Goal: Information Seeking & Learning: Learn about a topic

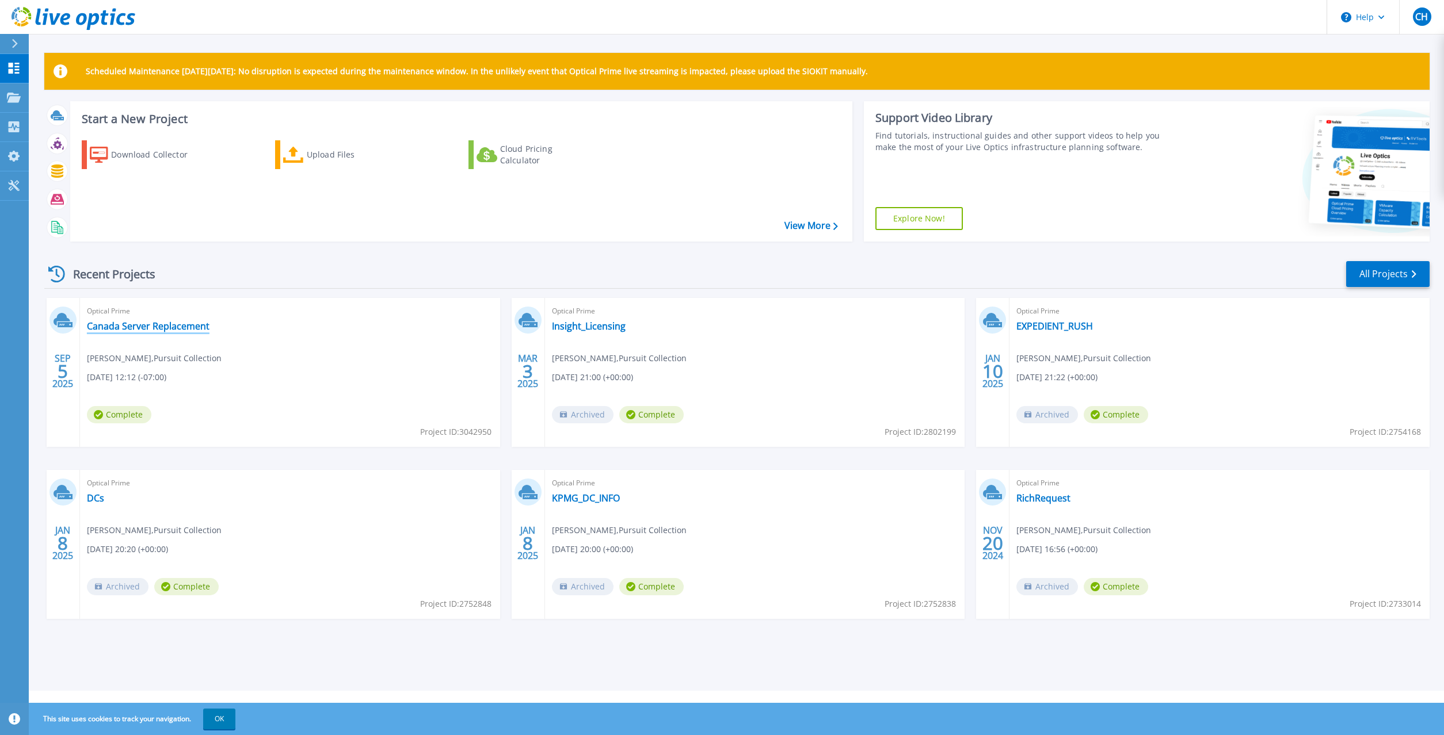
click at [164, 327] on link "Canada Server Replacement" at bounding box center [148, 326] width 123 height 12
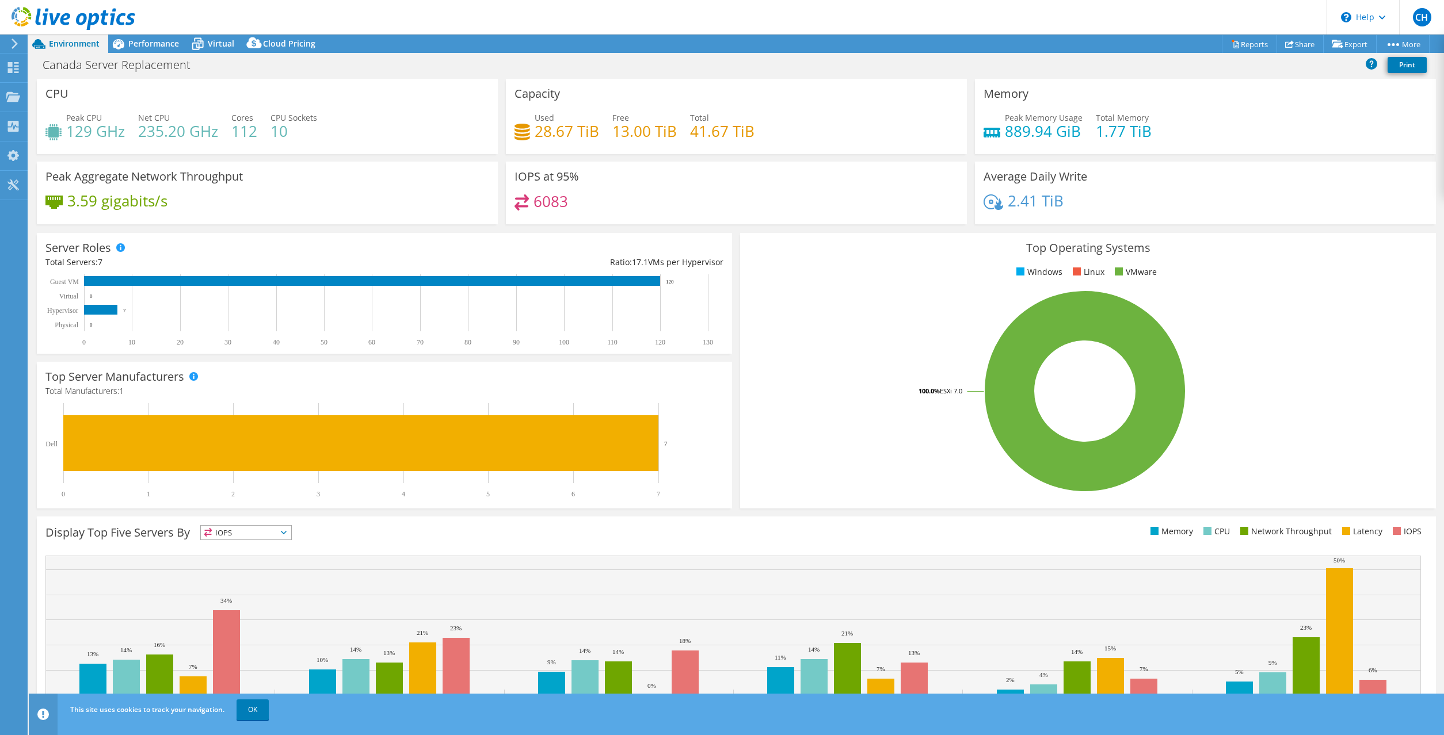
select select "USEast"
select select "CAD"
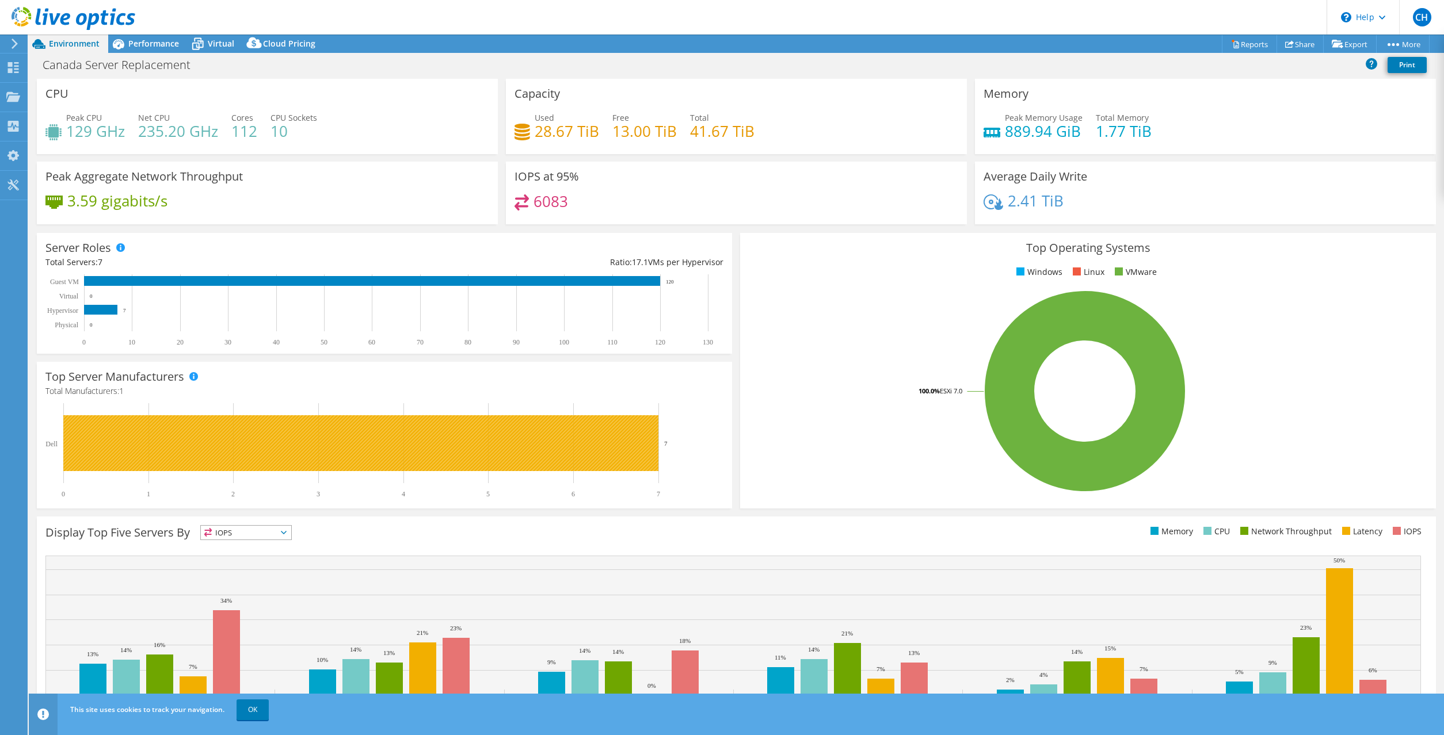
scroll to position [33, 0]
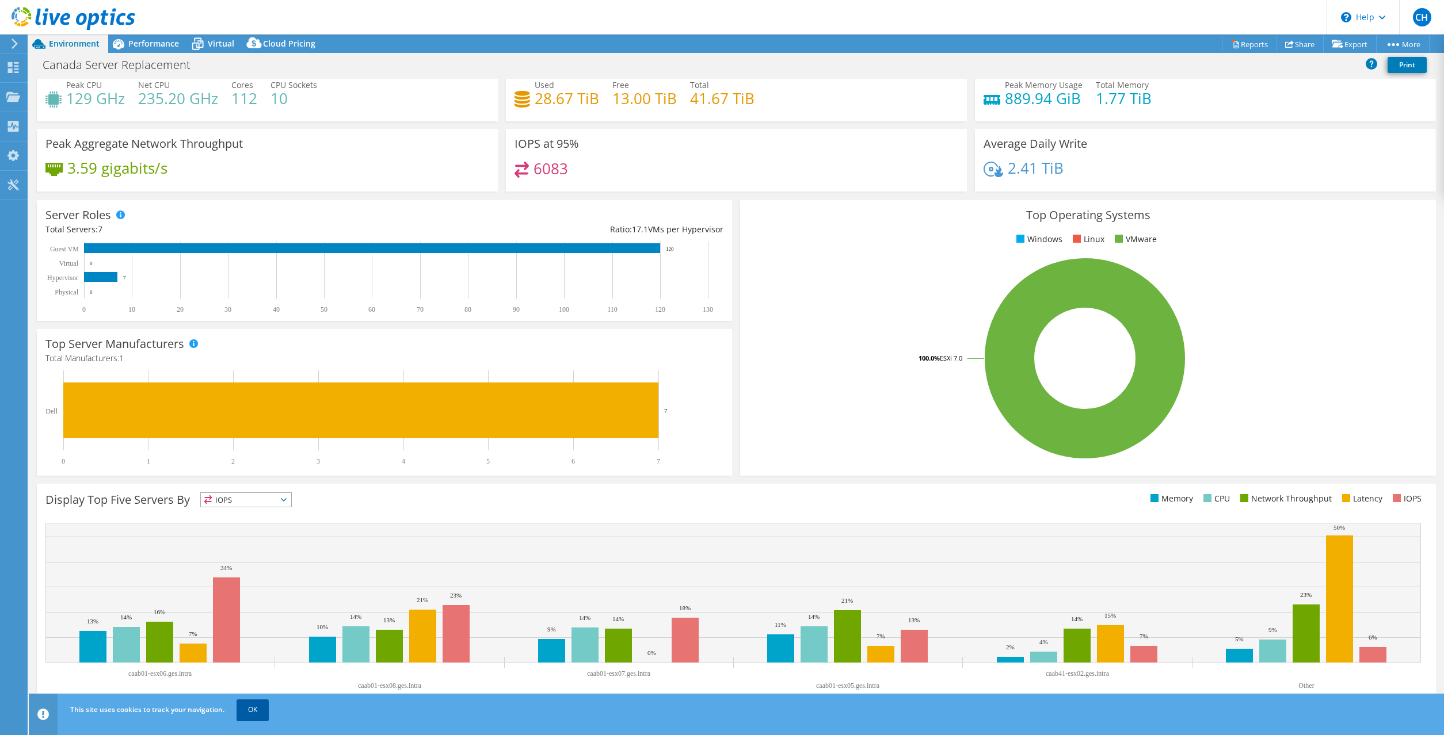
click at [261, 709] on link "OK" at bounding box center [252, 710] width 32 height 21
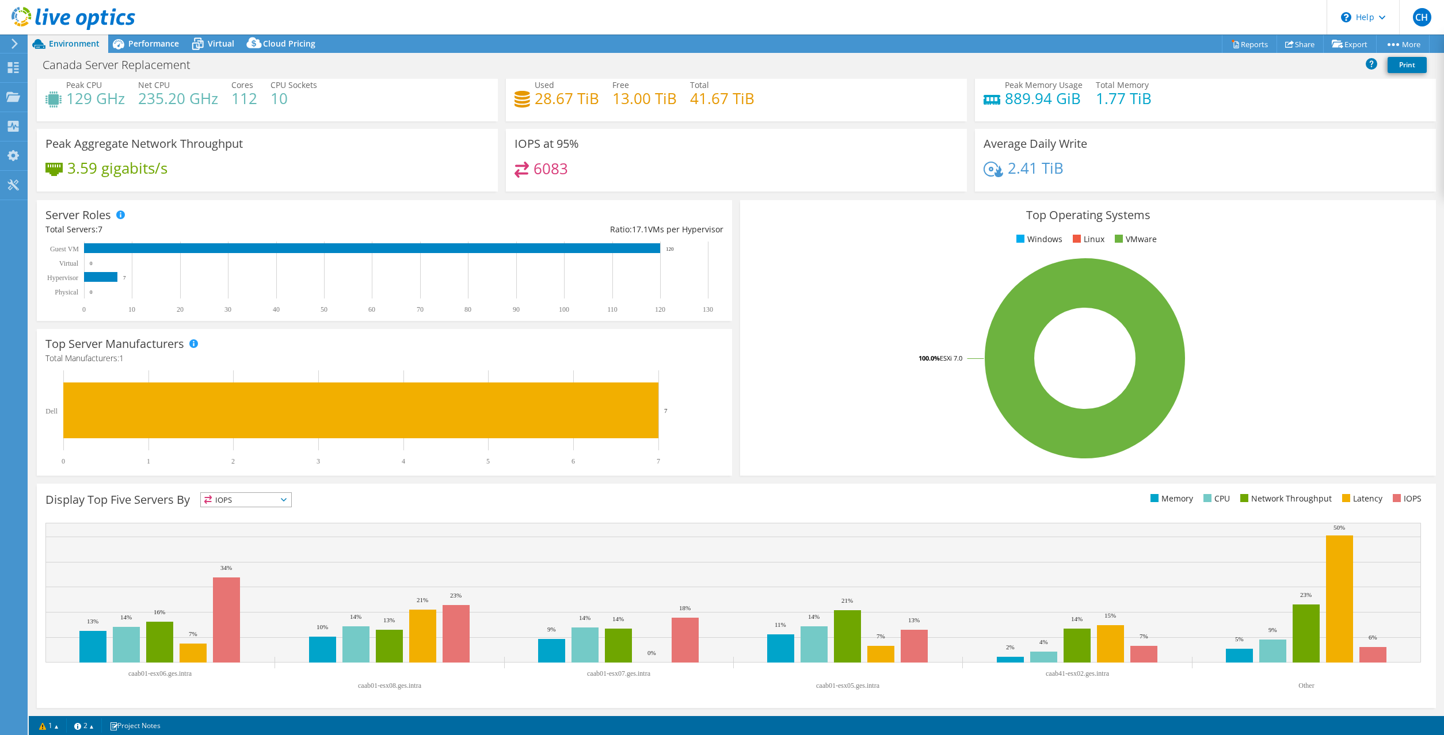
scroll to position [0, 0]
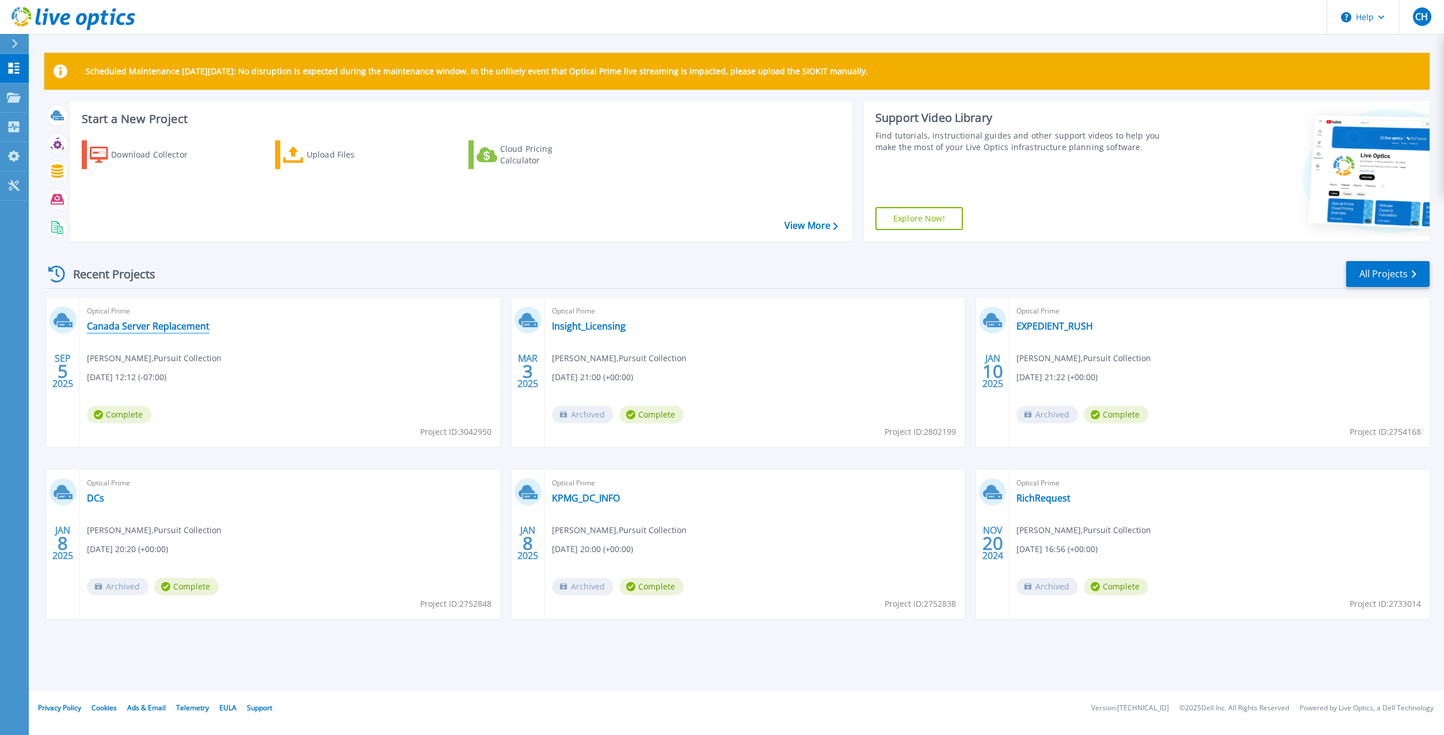
click at [165, 332] on link "Canada Server Replacement" at bounding box center [148, 326] width 123 height 12
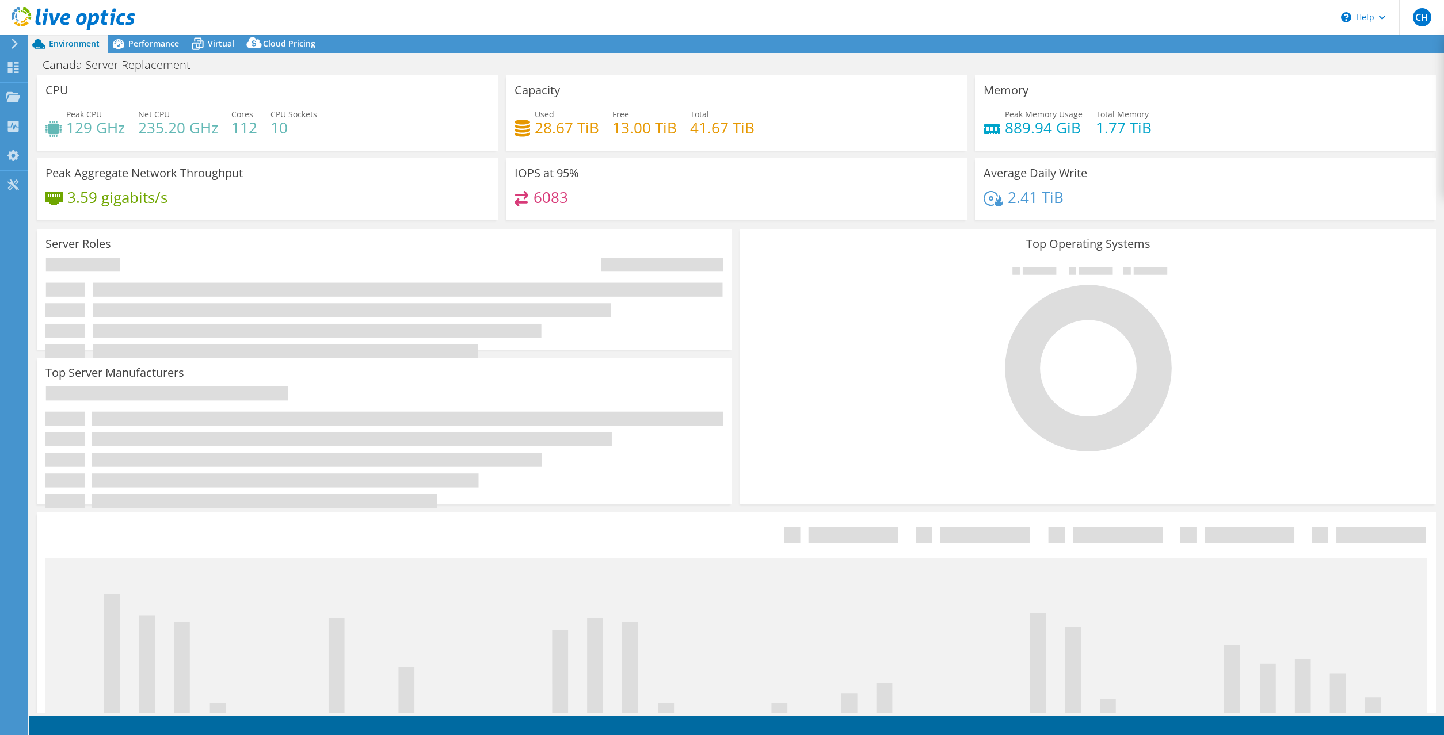
select select "USEast"
select select "CAD"
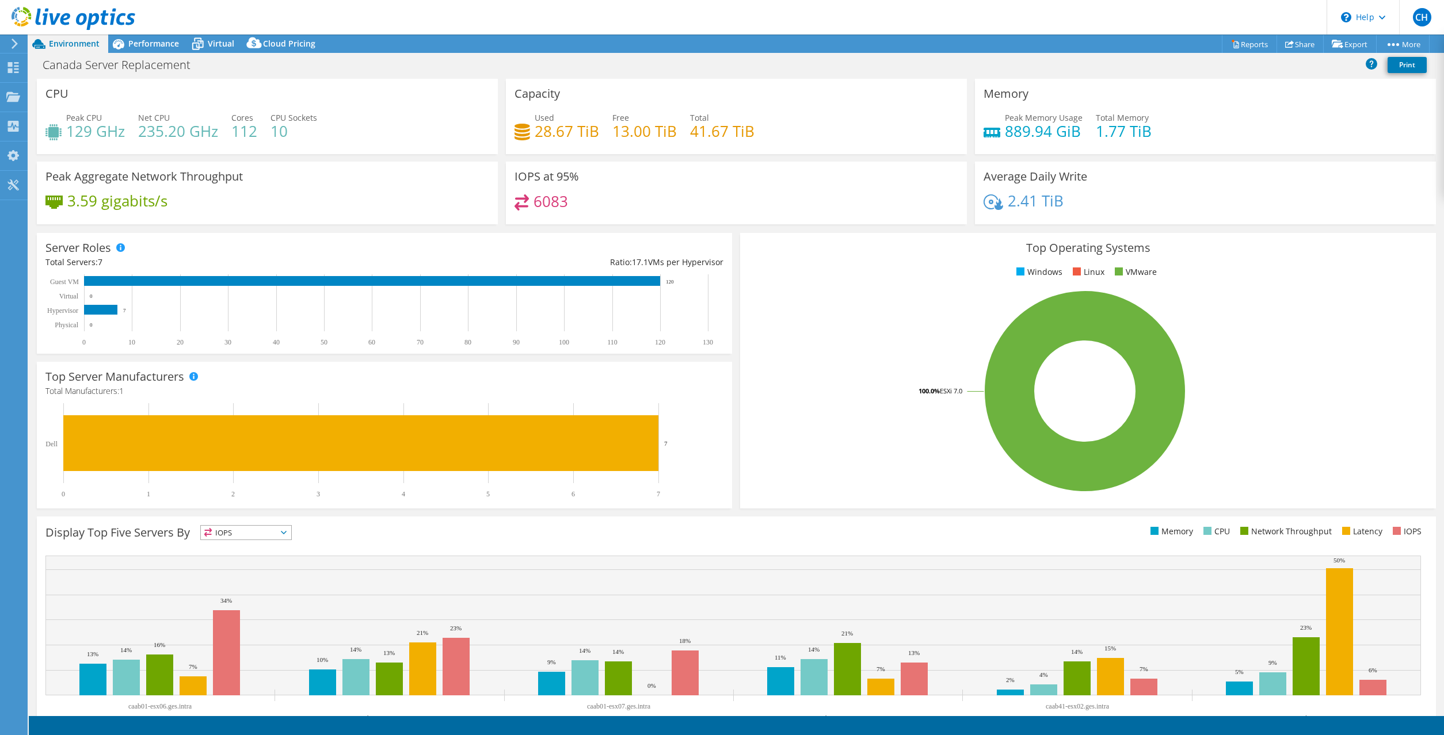
drag, startPoint x: 141, startPoint y: 37, endPoint x: 154, endPoint y: 54, distance: 20.8
click at [142, 37] on div "Performance" at bounding box center [147, 44] width 79 height 18
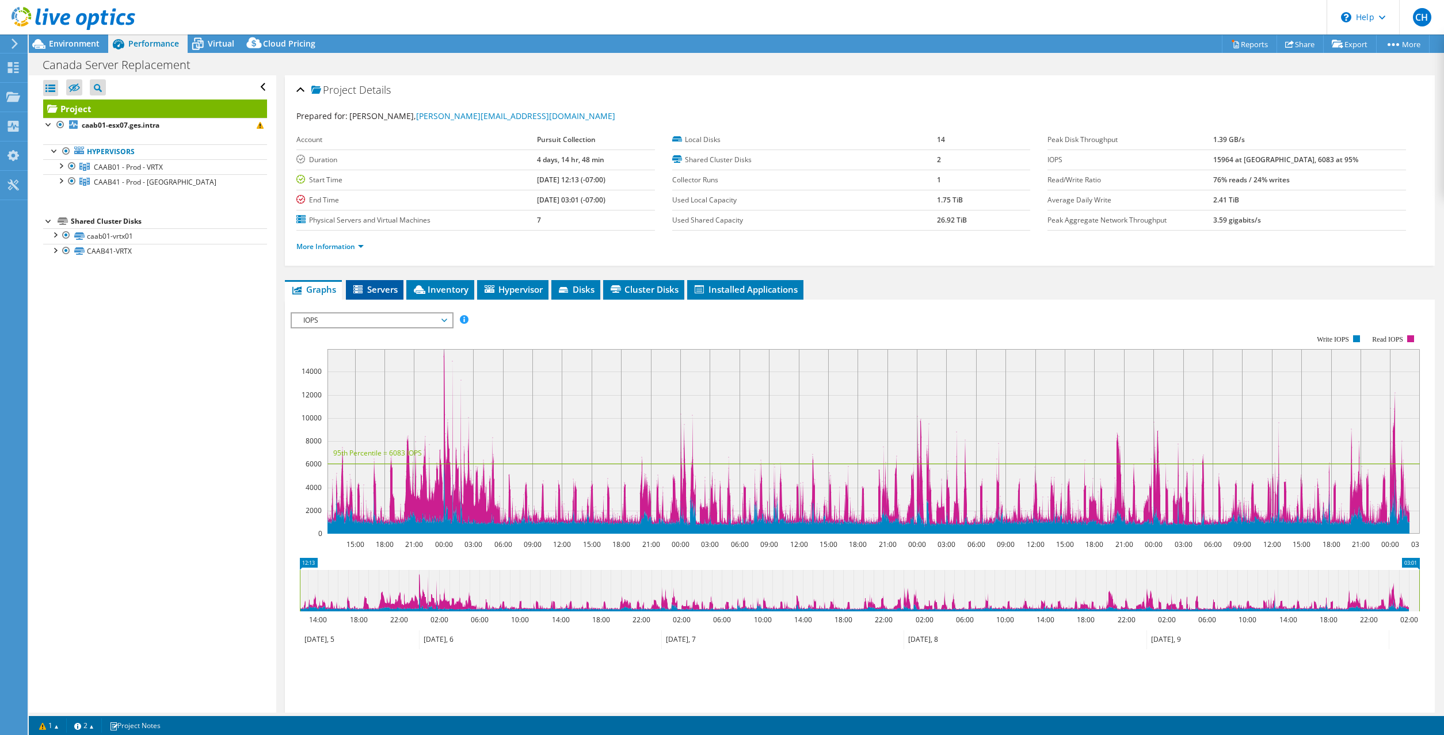
click at [393, 285] on span "Servers" at bounding box center [375, 290] width 46 height 12
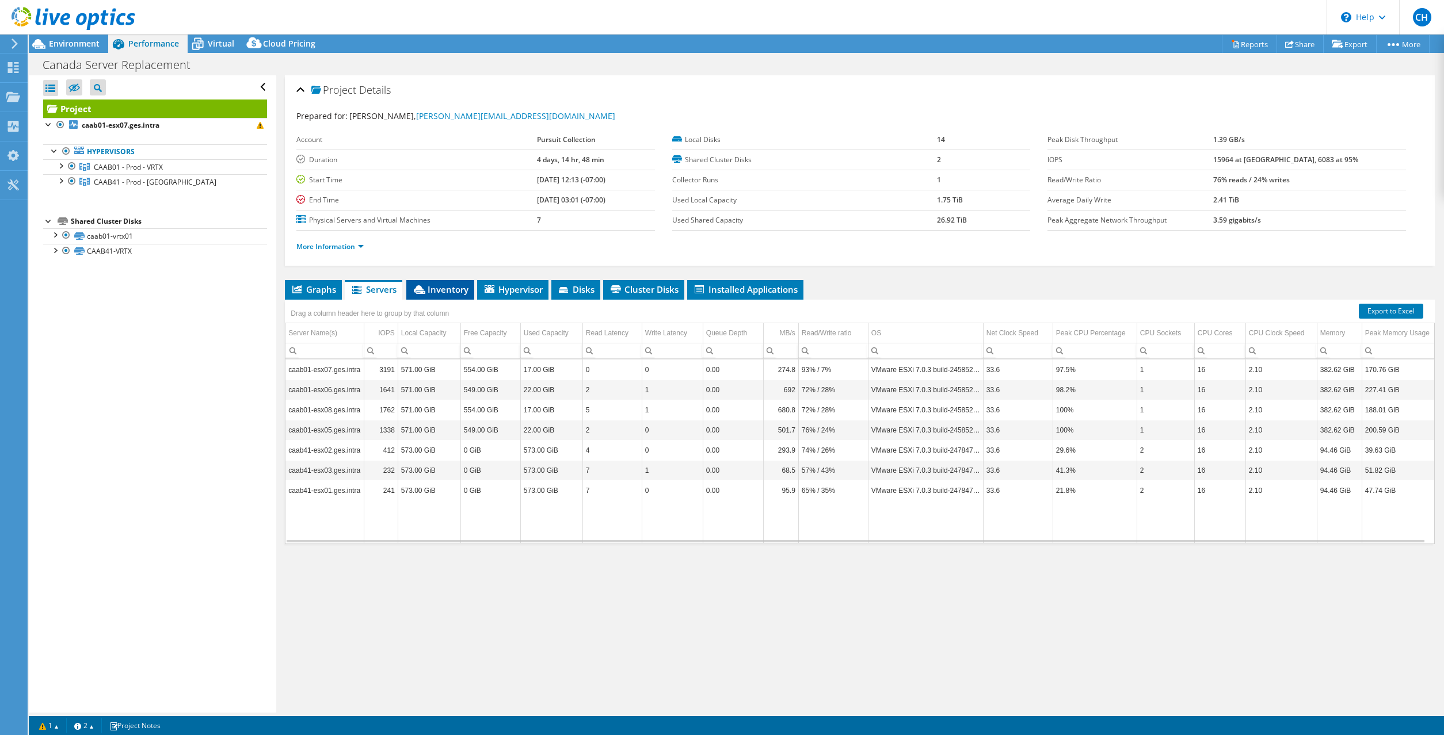
click at [441, 293] on span "Inventory" at bounding box center [440, 290] width 56 height 12
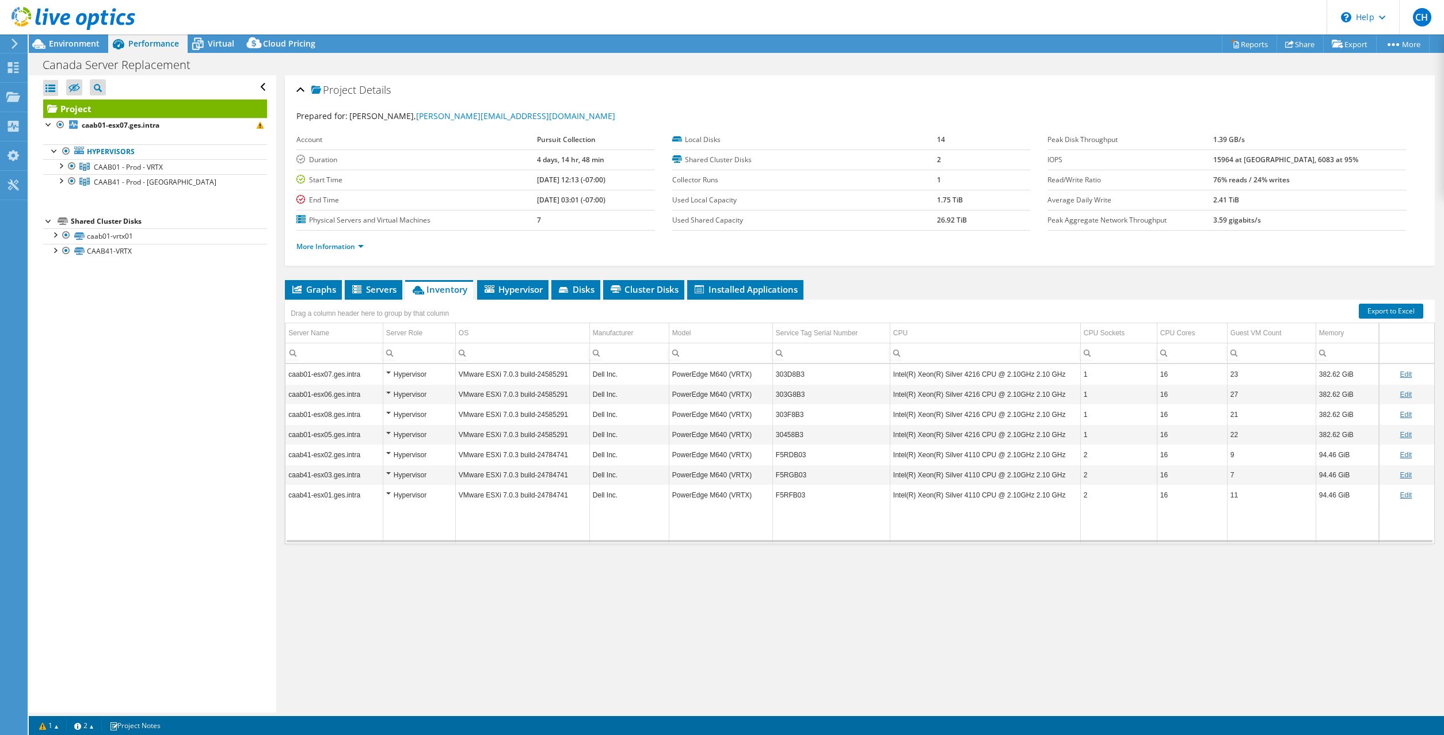
click at [388, 375] on div "Hypervisor" at bounding box center [419, 375] width 66 height 14
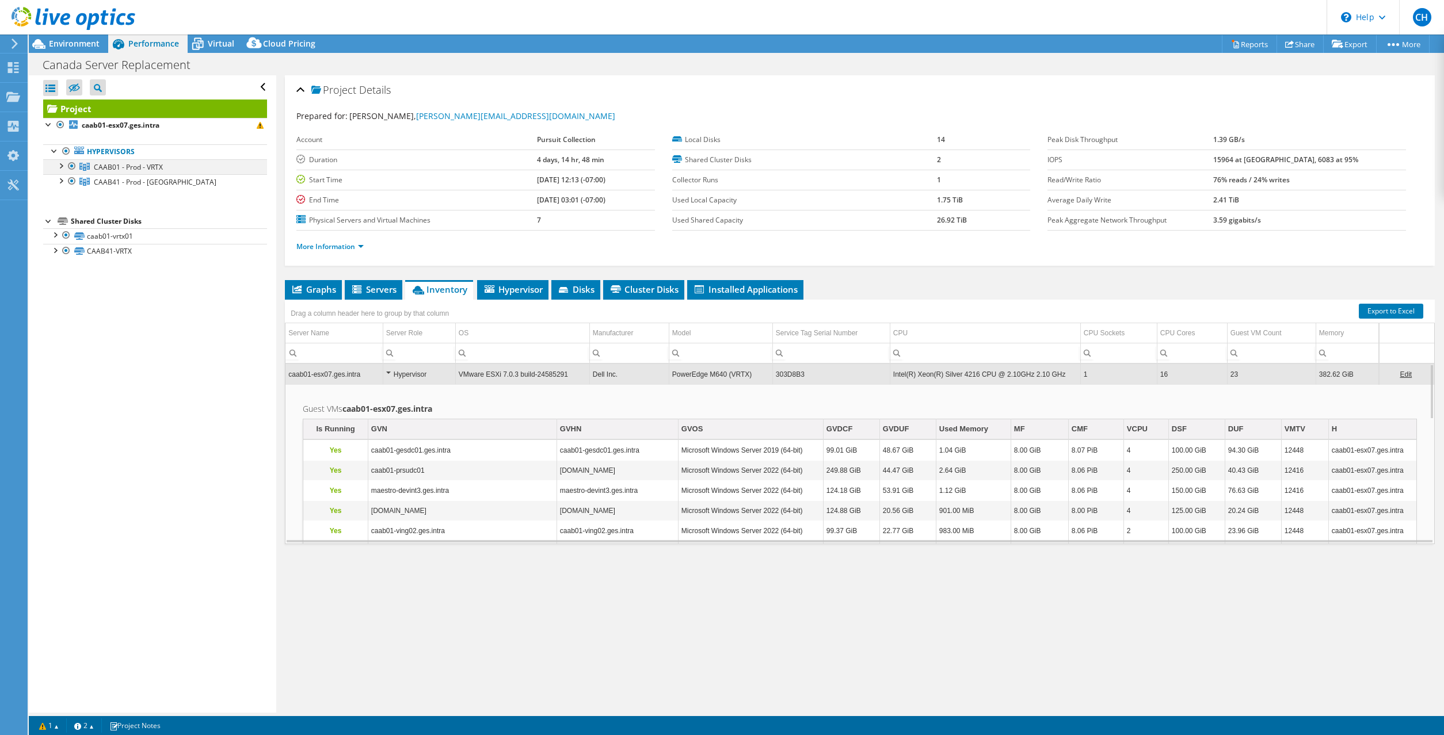
click at [63, 166] on div at bounding box center [61, 165] width 12 height 12
click at [60, 242] on div at bounding box center [61, 241] width 12 height 12
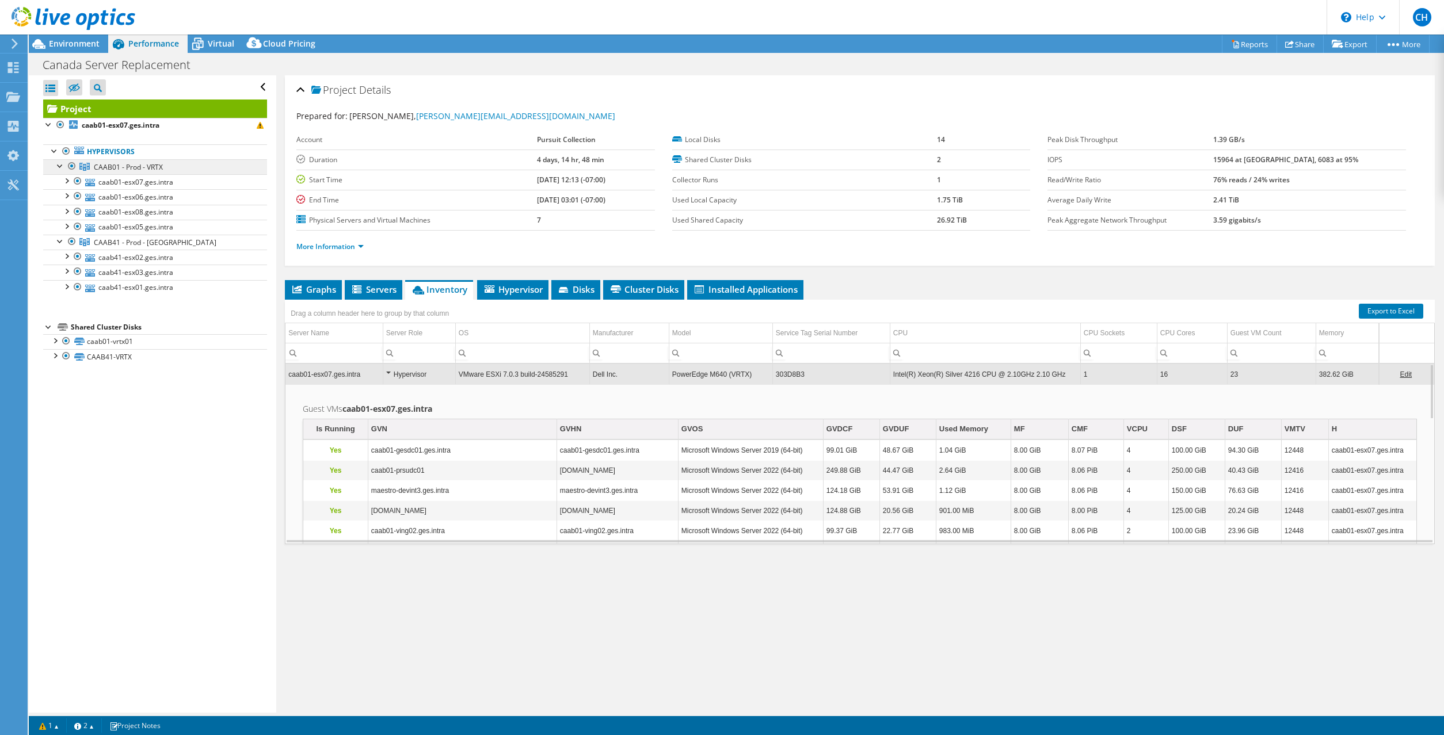
click at [127, 169] on span "CAAB01 - Prod - VRTX" at bounding box center [128, 167] width 69 height 10
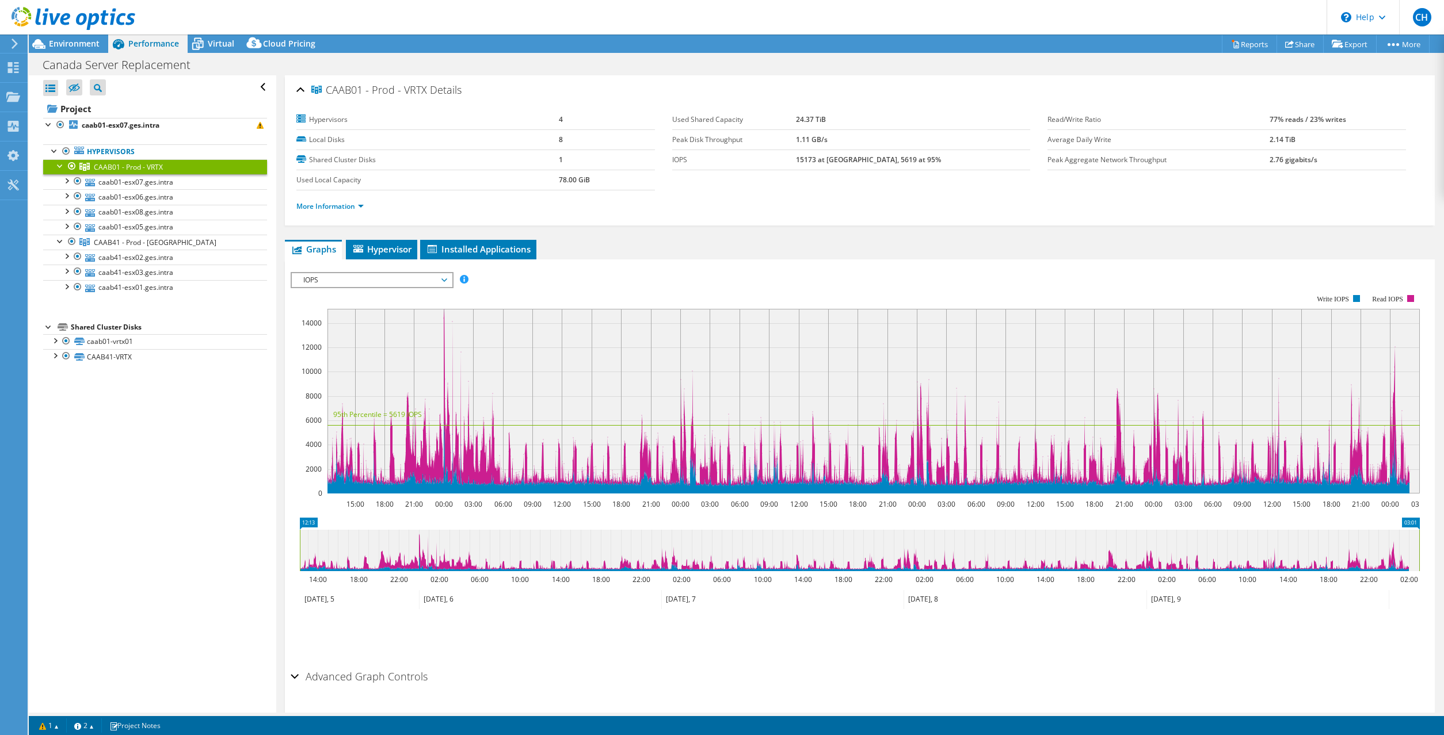
click at [846, 662] on div "IOPS Disk Throughput IO Size Latency Queue Depth CPU Percentage Memory Page Fau…" at bounding box center [860, 468] width 1138 height 393
click at [322, 205] on link "More Information" at bounding box center [329, 206] width 67 height 10
